Goal: Transaction & Acquisition: Purchase product/service

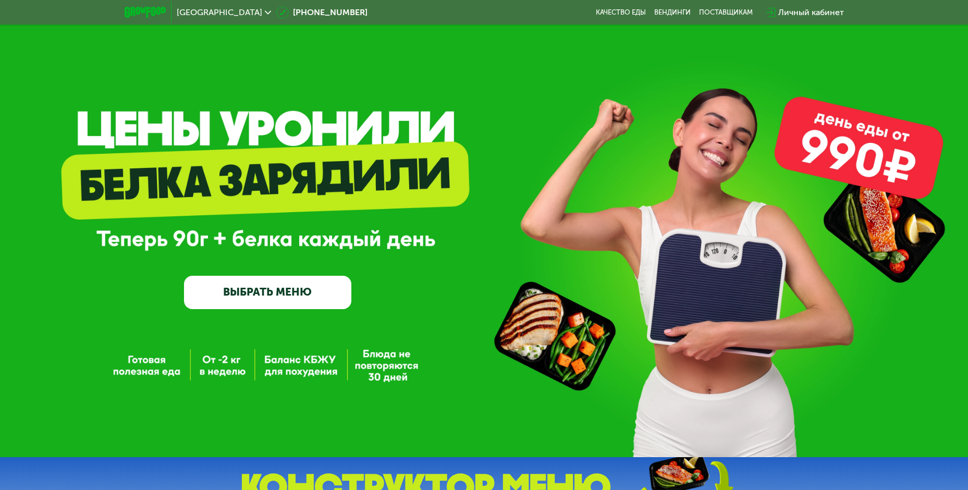
click at [282, 296] on link "ВЫБРАТЬ МЕНЮ" at bounding box center [267, 292] width 167 height 33
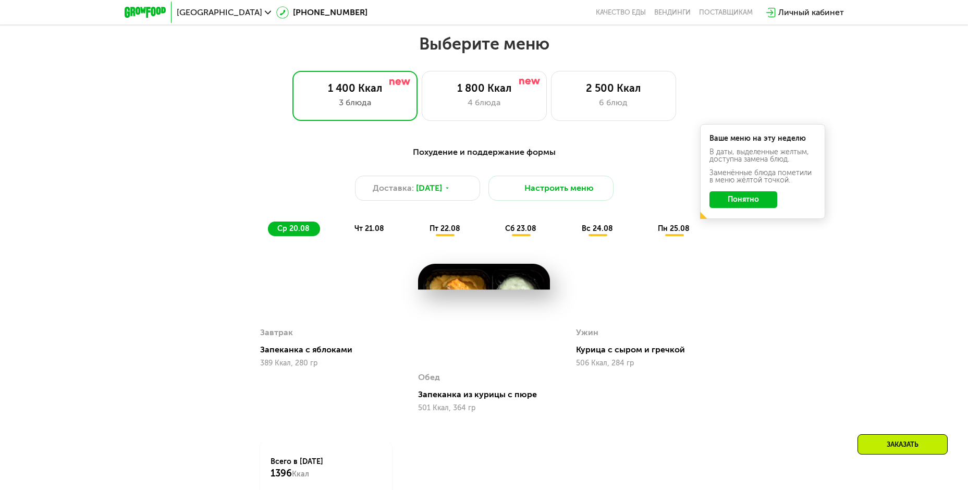
scroll to position [551, 0]
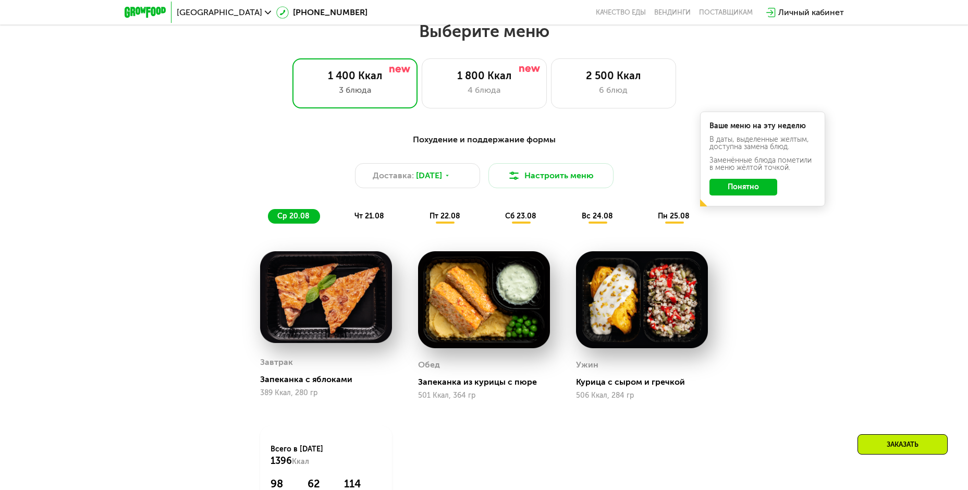
click at [518, 220] on span "сб 23.08" at bounding box center [520, 216] width 31 height 9
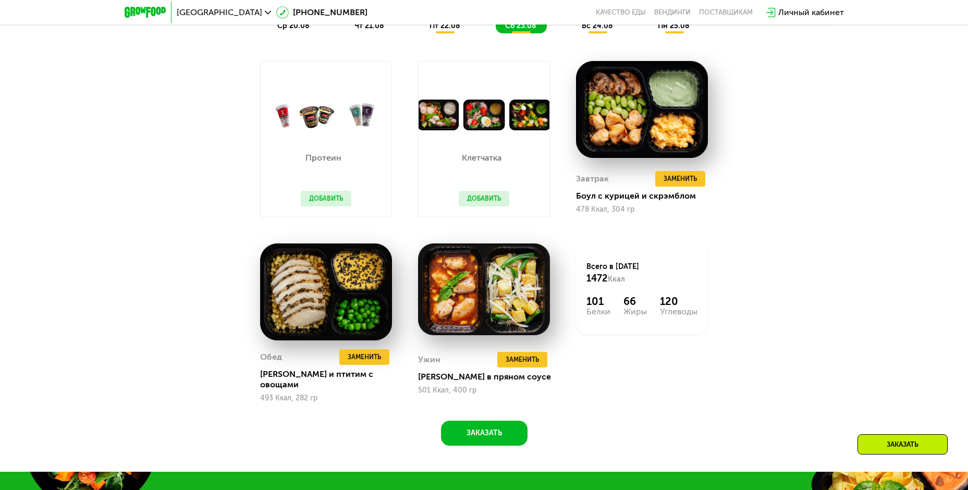
scroll to position [760, 0]
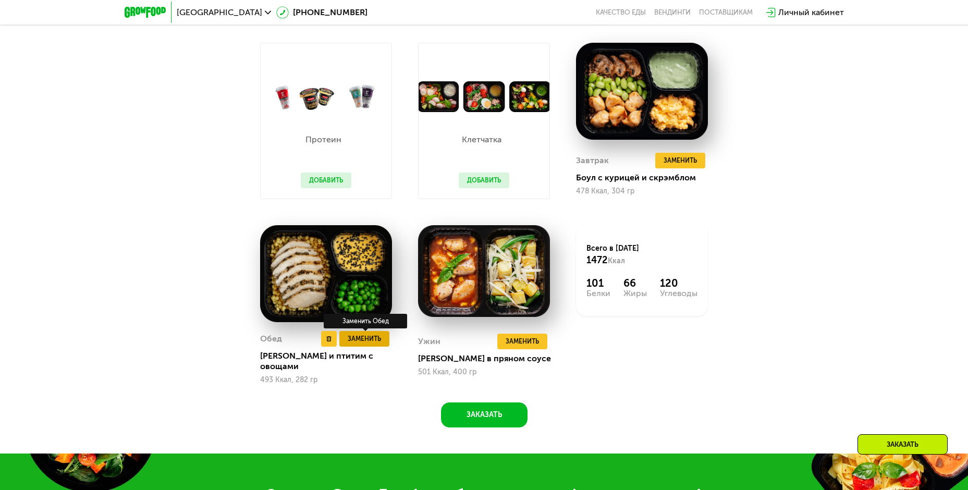
click at [356, 343] on span "Заменить" at bounding box center [364, 339] width 33 height 10
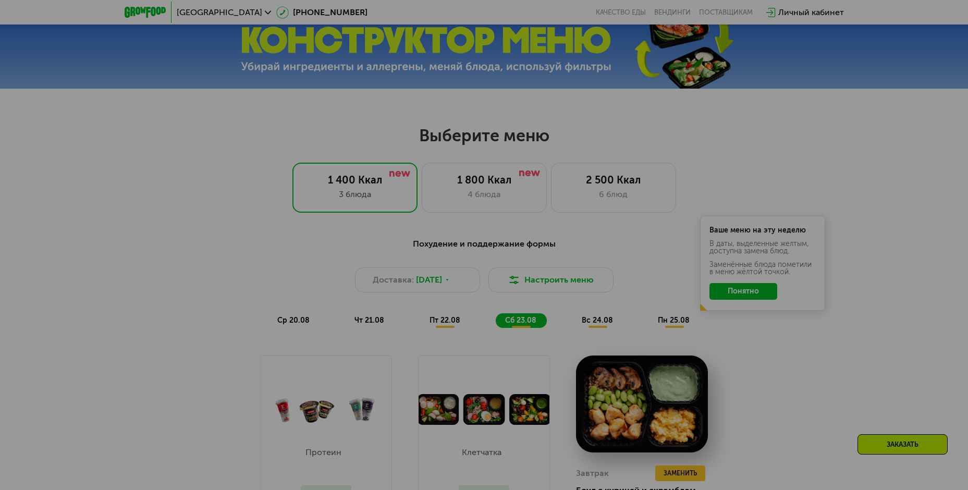
scroll to position [708, 0]
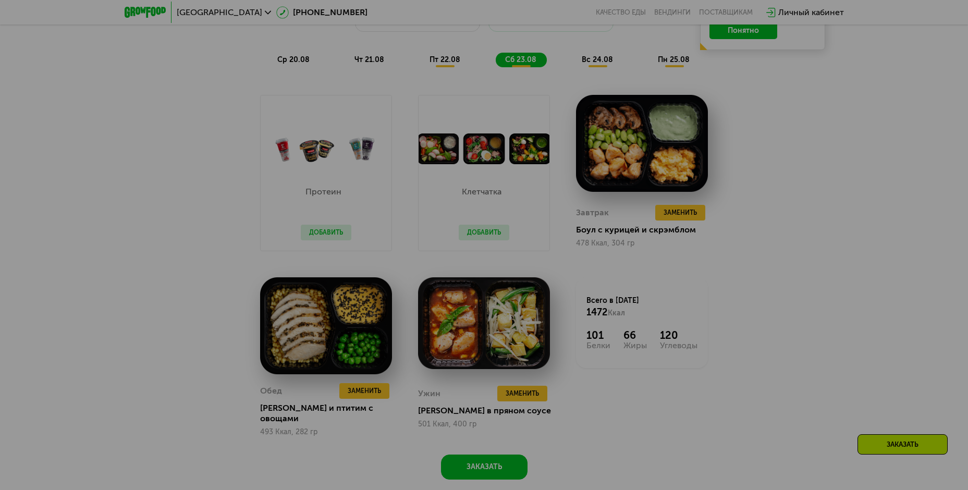
click at [363, 388] on div at bounding box center [484, 245] width 968 height 490
click at [348, 339] on div at bounding box center [484, 245] width 968 height 490
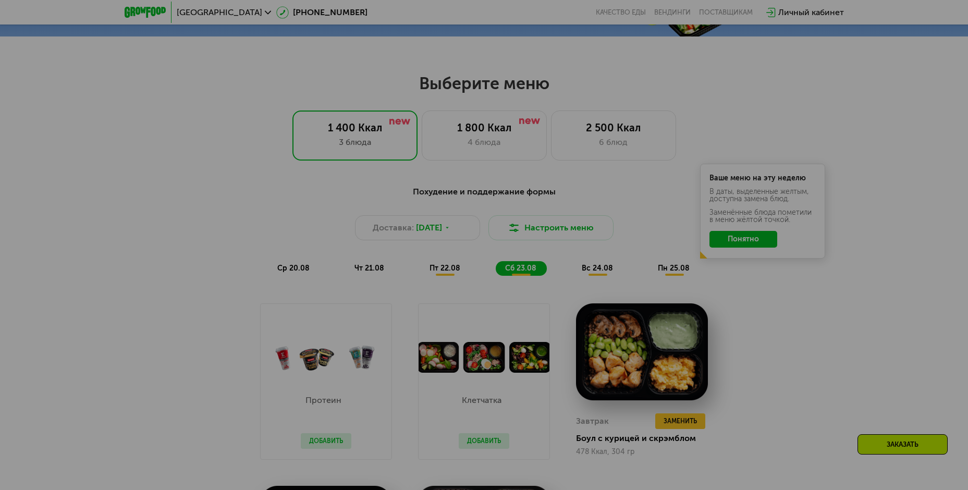
click at [788, 303] on div at bounding box center [484, 245] width 968 height 490
click at [747, 240] on div at bounding box center [484, 245] width 968 height 490
click at [672, 271] on div at bounding box center [484, 245] width 968 height 490
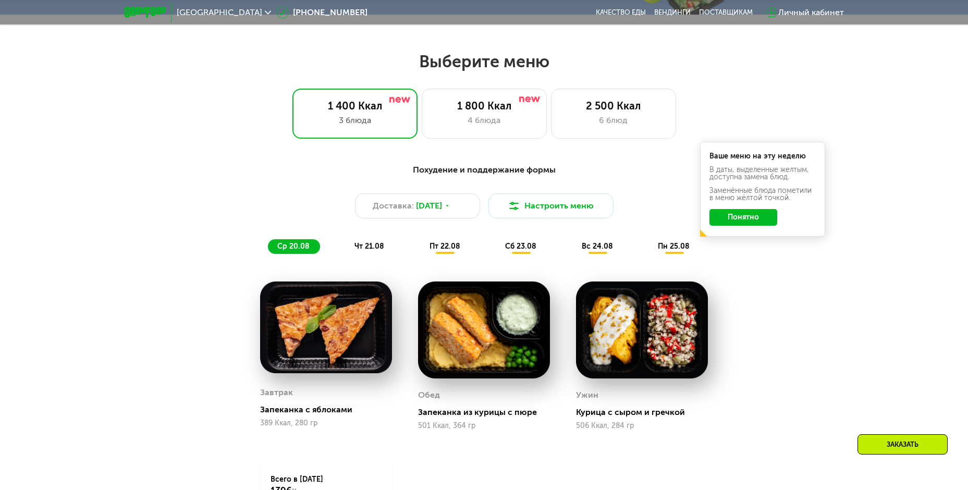
scroll to position [521, 0]
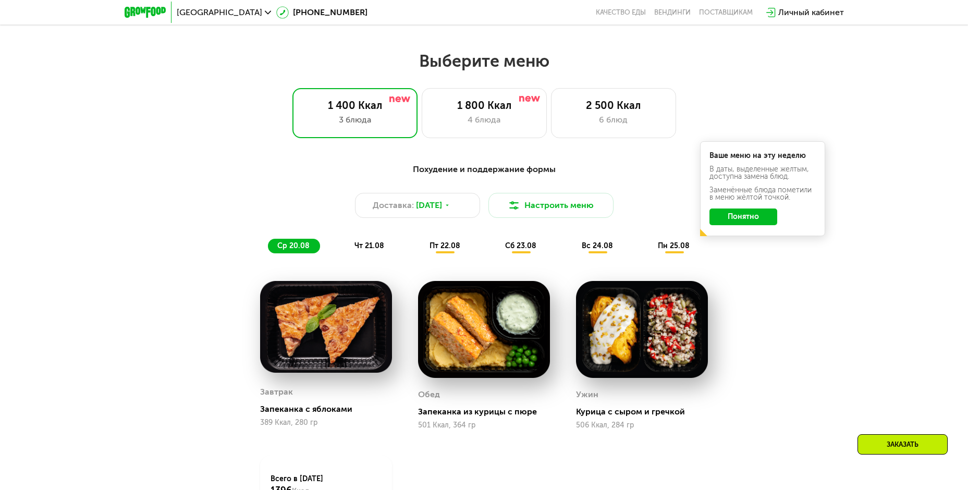
click at [675, 247] on span "пн 25.08" at bounding box center [674, 245] width 32 height 9
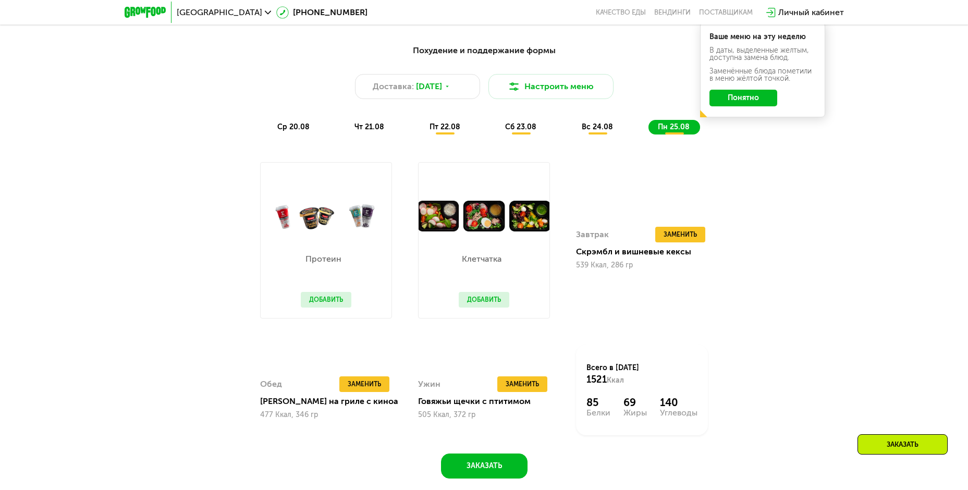
scroll to position [730, 0]
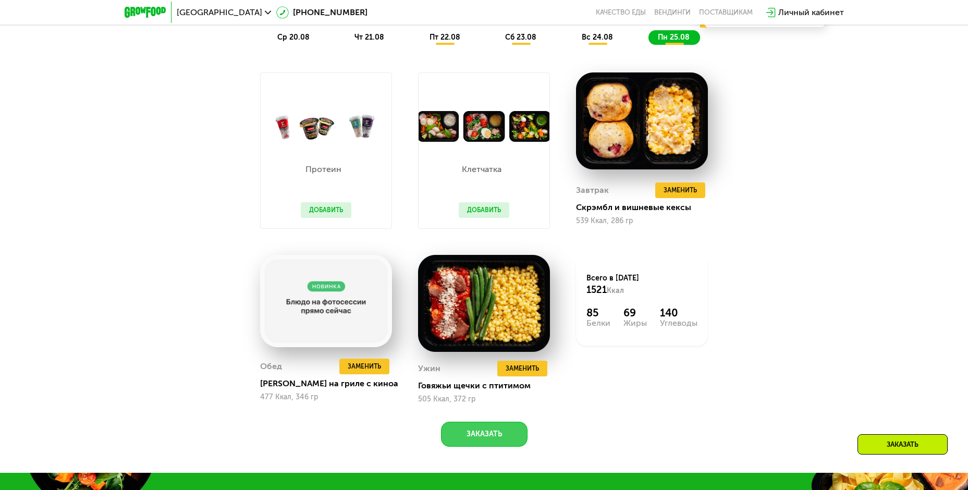
click at [501, 437] on button "Заказать" at bounding box center [484, 434] width 87 height 25
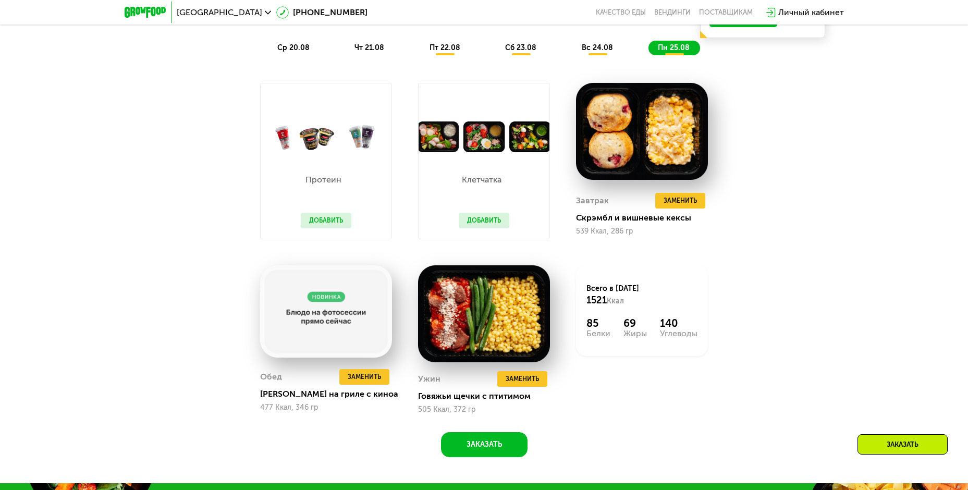
scroll to position [686, 0]
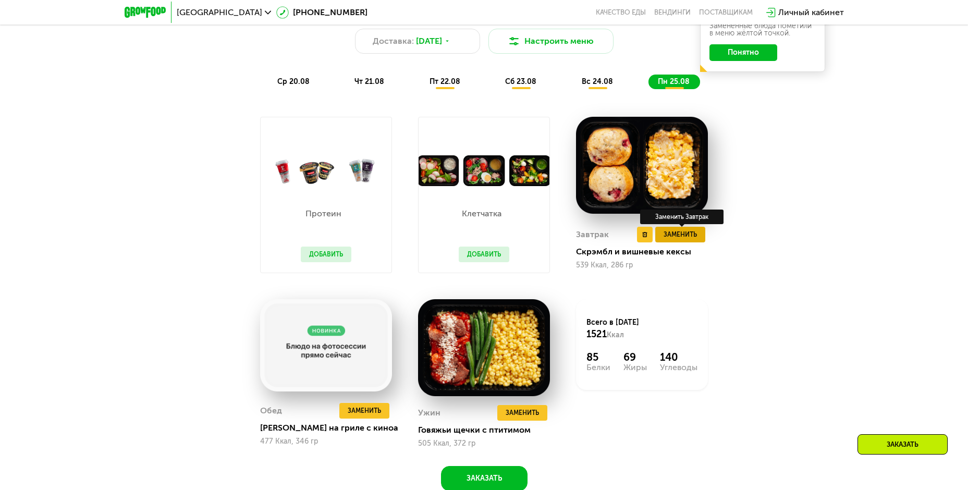
click at [673, 233] on span "Заменить" at bounding box center [680, 234] width 33 height 10
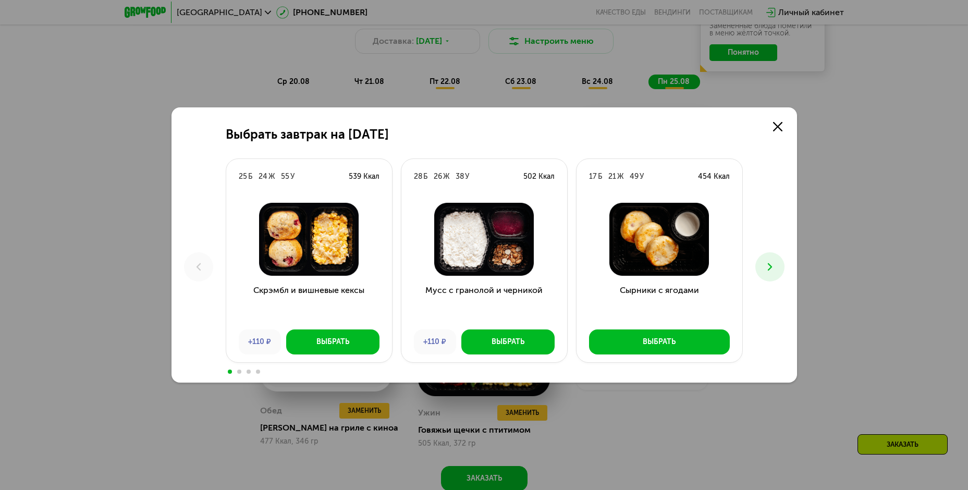
click at [769, 262] on icon at bounding box center [770, 267] width 13 height 13
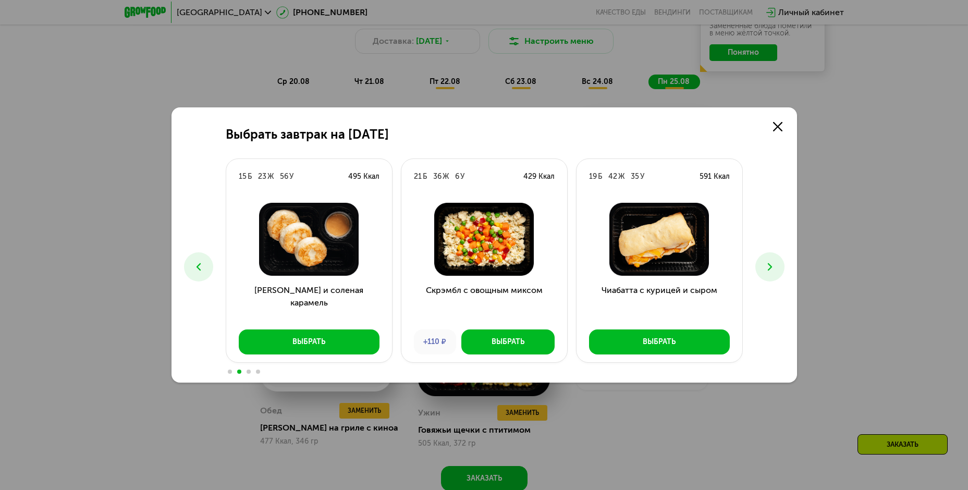
click at [769, 262] on icon at bounding box center [770, 267] width 13 height 13
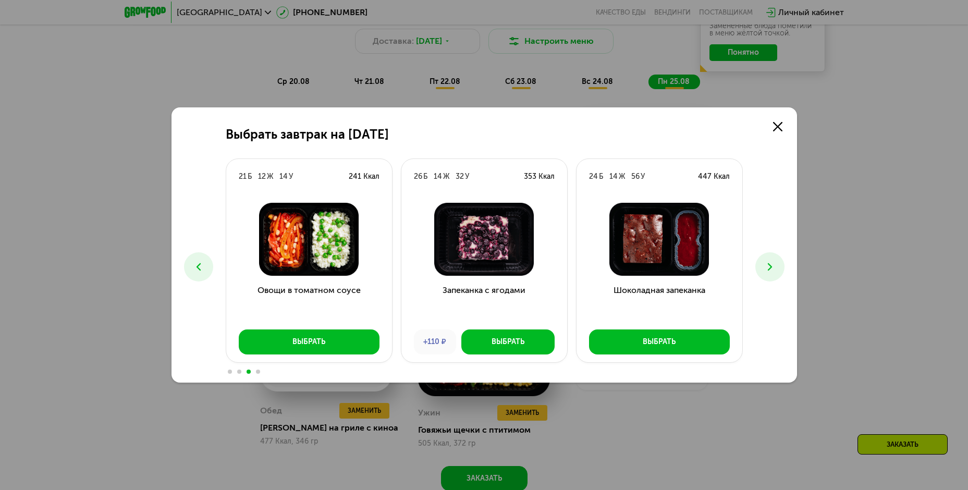
click at [769, 262] on icon at bounding box center [770, 267] width 13 height 13
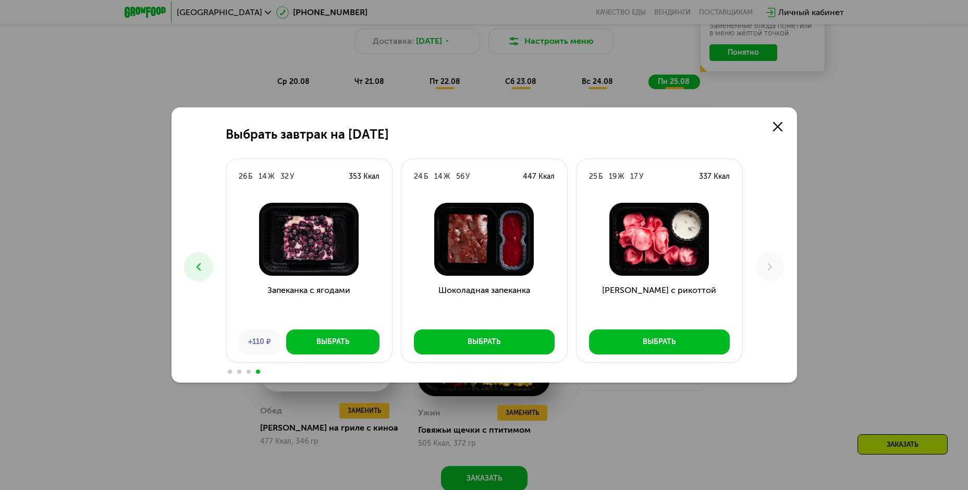
click at [198, 264] on icon at bounding box center [198, 267] width 13 height 13
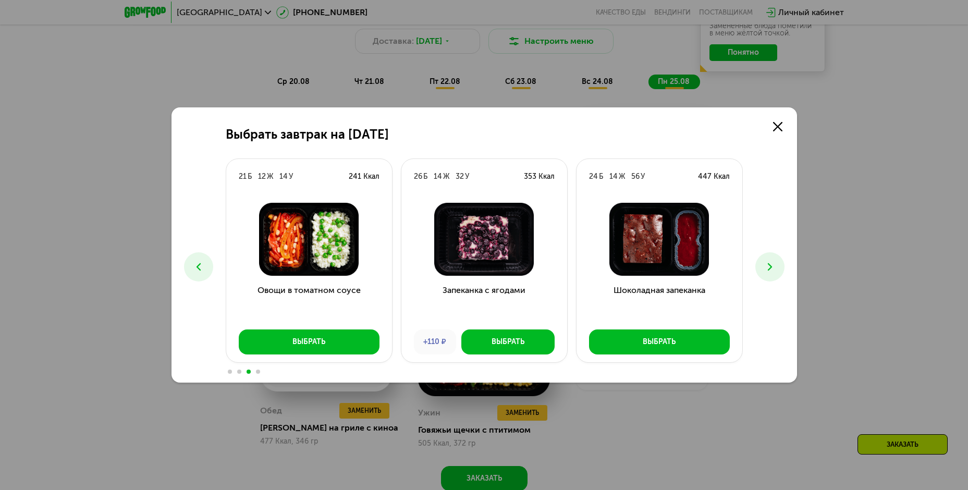
click at [198, 264] on icon at bounding box center [198, 267] width 13 height 13
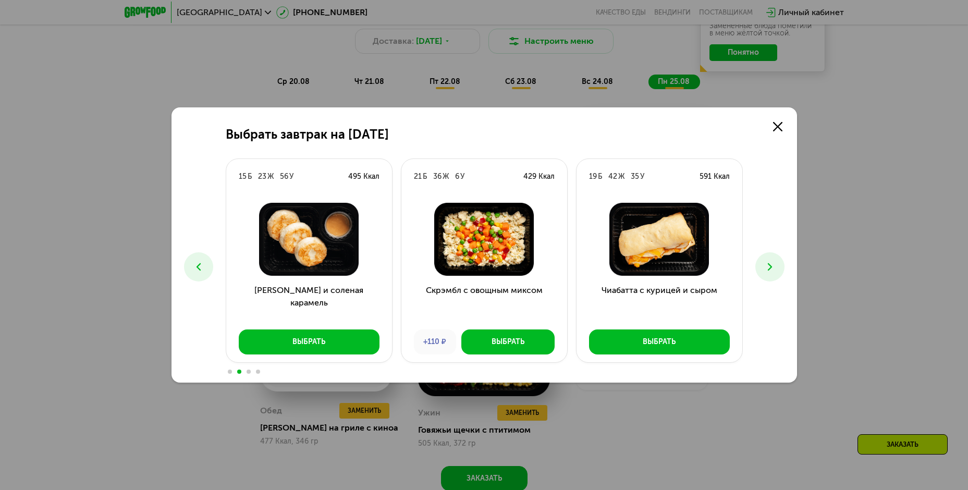
click at [198, 264] on icon at bounding box center [198, 267] width 13 height 13
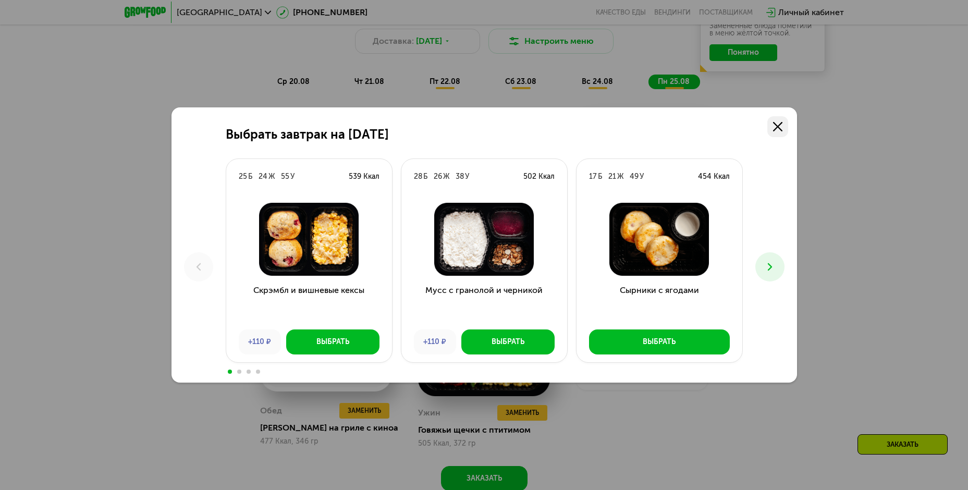
click at [781, 126] on icon at bounding box center [777, 126] width 9 height 9
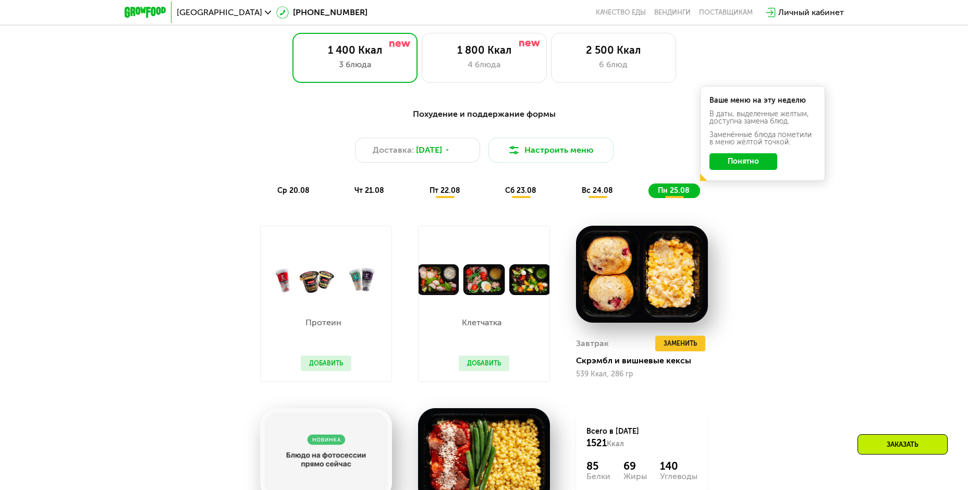
scroll to position [425, 0]
